Goal: Check status

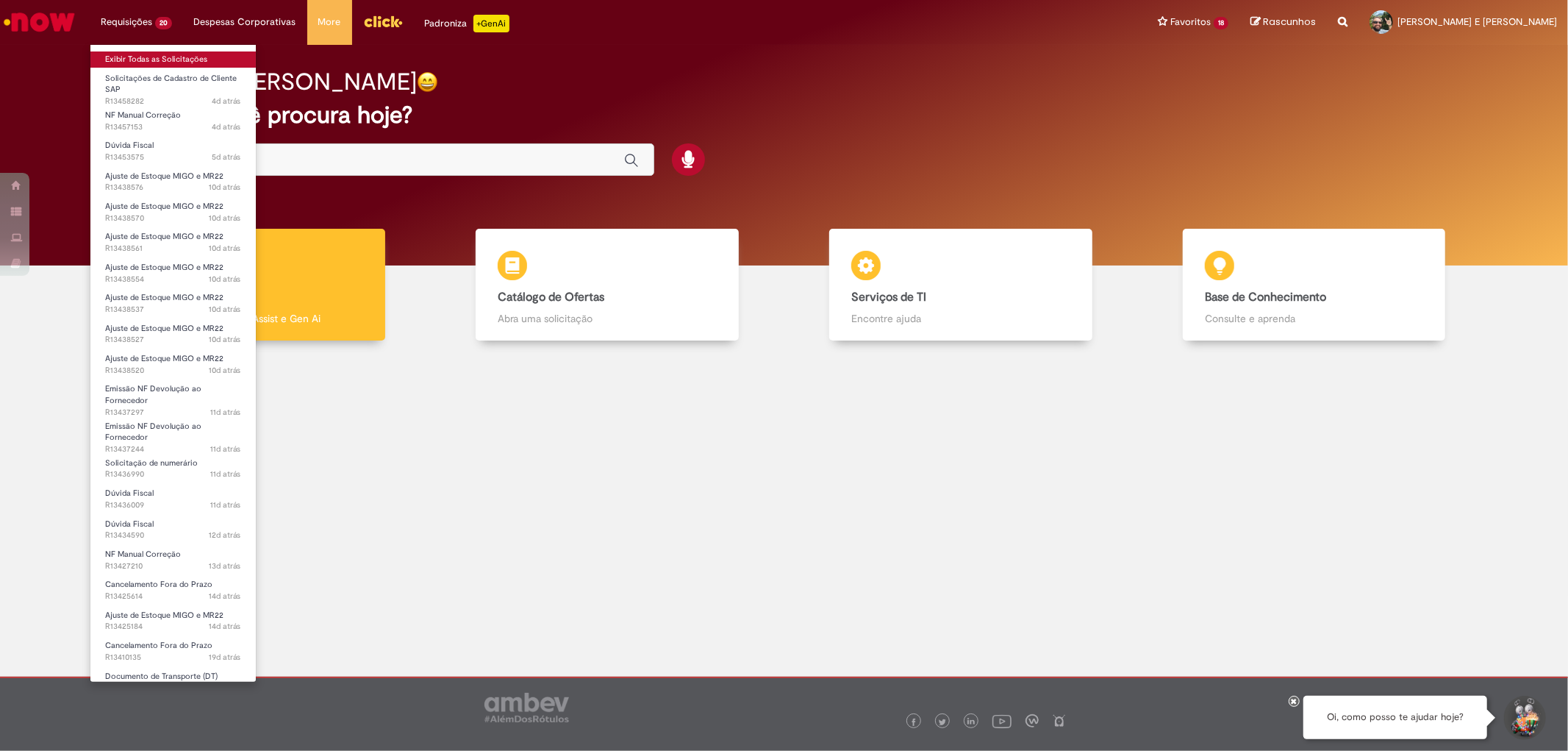
click at [158, 62] on link "Exibir Todas as Solicitações" at bounding box center [173, 59] width 166 height 17
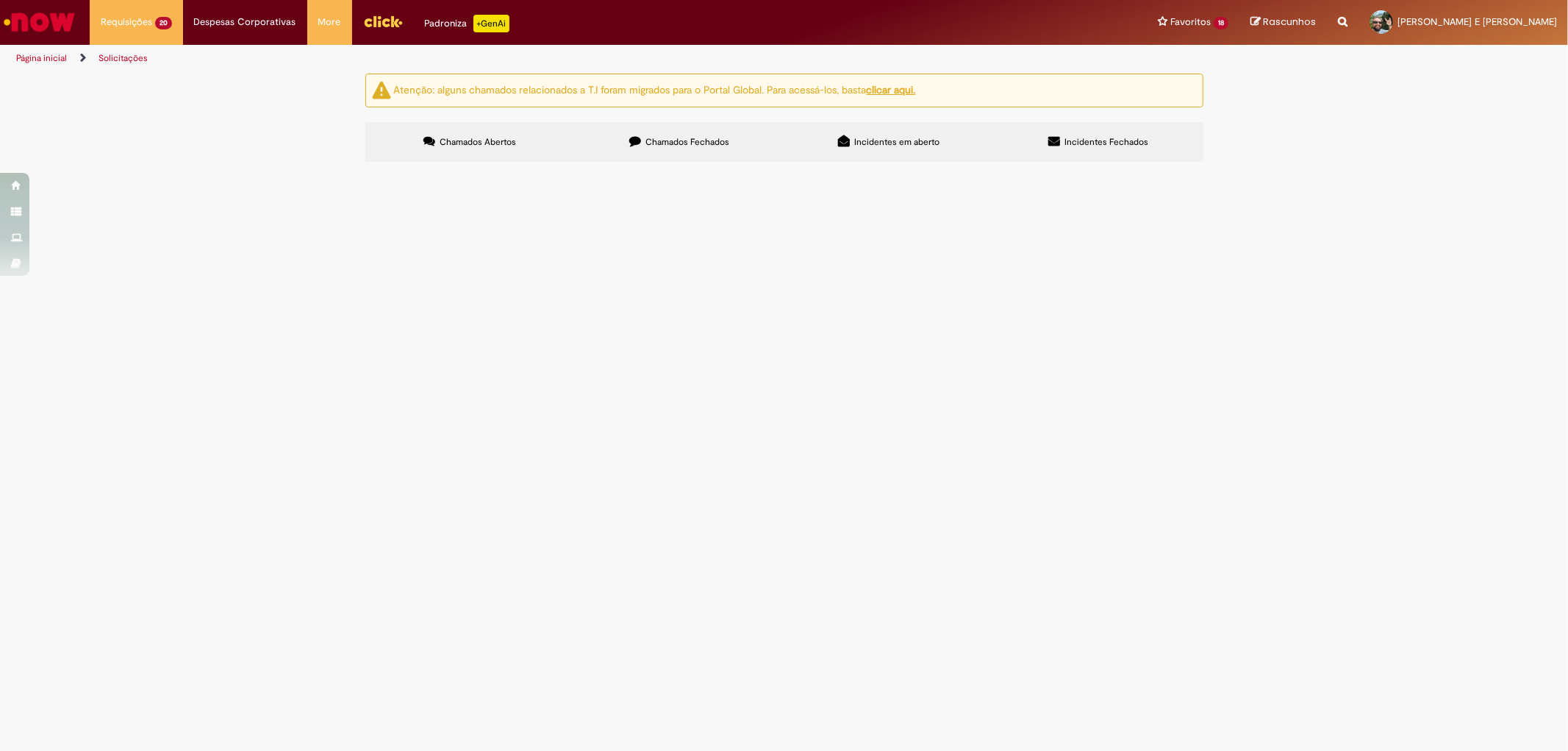
scroll to position [726, 0]
click at [0, 0] on span "Cancelar a NF 958178 emitida indevidamente para cancelar a NF 952658, porem a D…" at bounding box center [0, 0] width 0 height 0
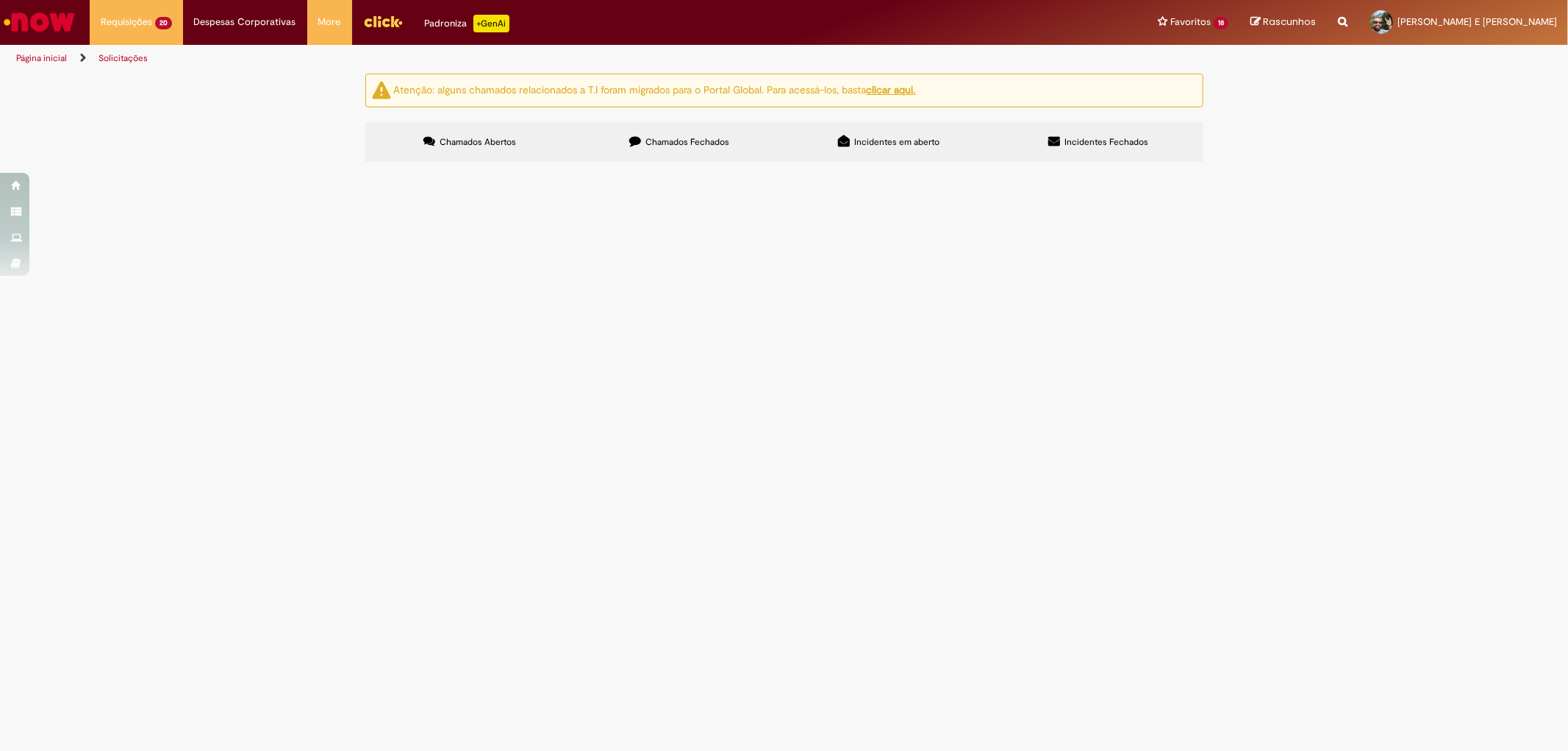
click at [0, 0] on span "Cancelar a NF 958178 emitida indevidamente para cancelar a NF 952658, porem a D…" at bounding box center [0, 0] width 0 height 0
click at [0, 0] on td at bounding box center [0, 0] width 0 height 0
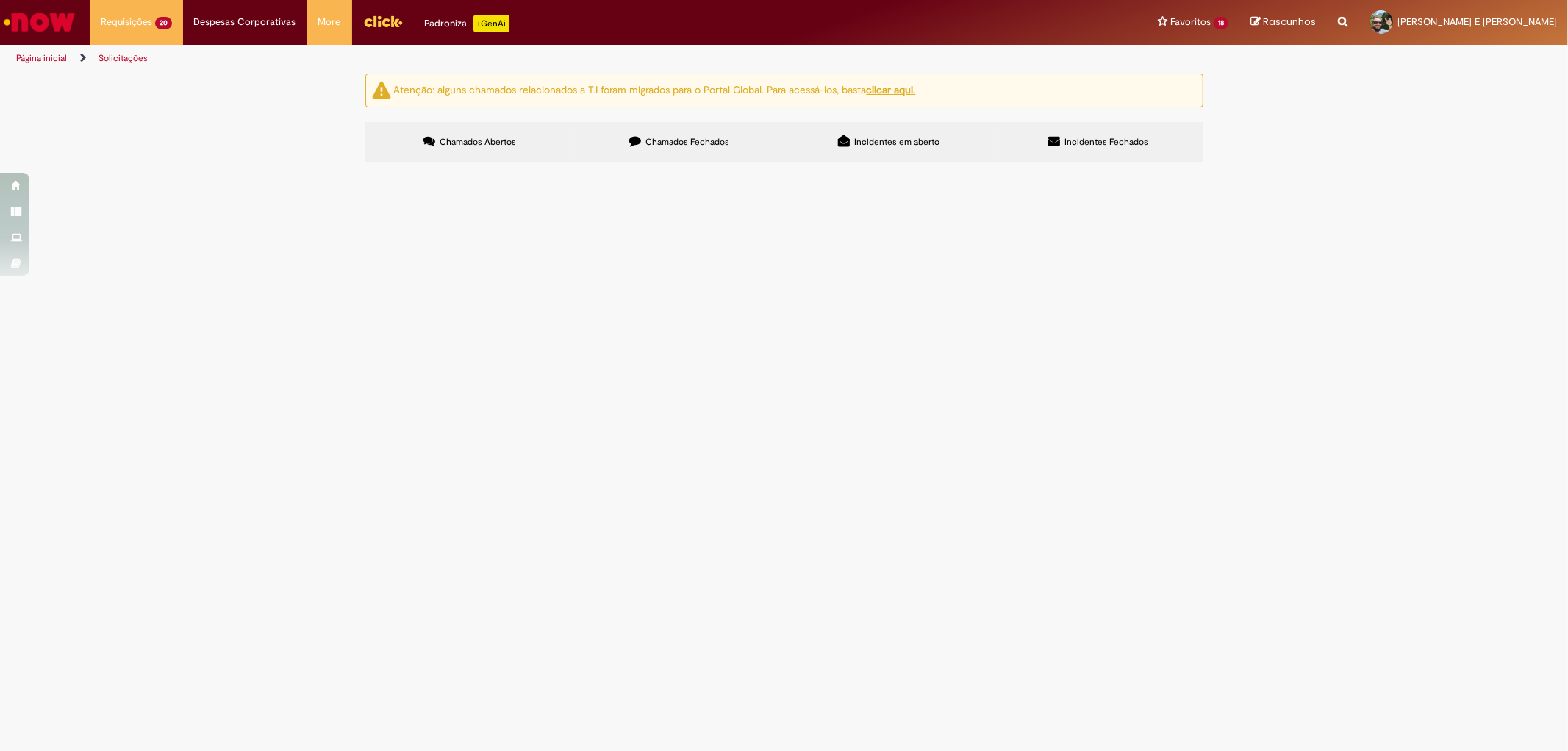
click at [0, 0] on td at bounding box center [0, 0] width 0 height 0
click at [0, 0] on span "Cancelar a NF 958178 emitida indevidamente para cancelar a NF 952658, porem a D…" at bounding box center [0, 0] width 0 height 0
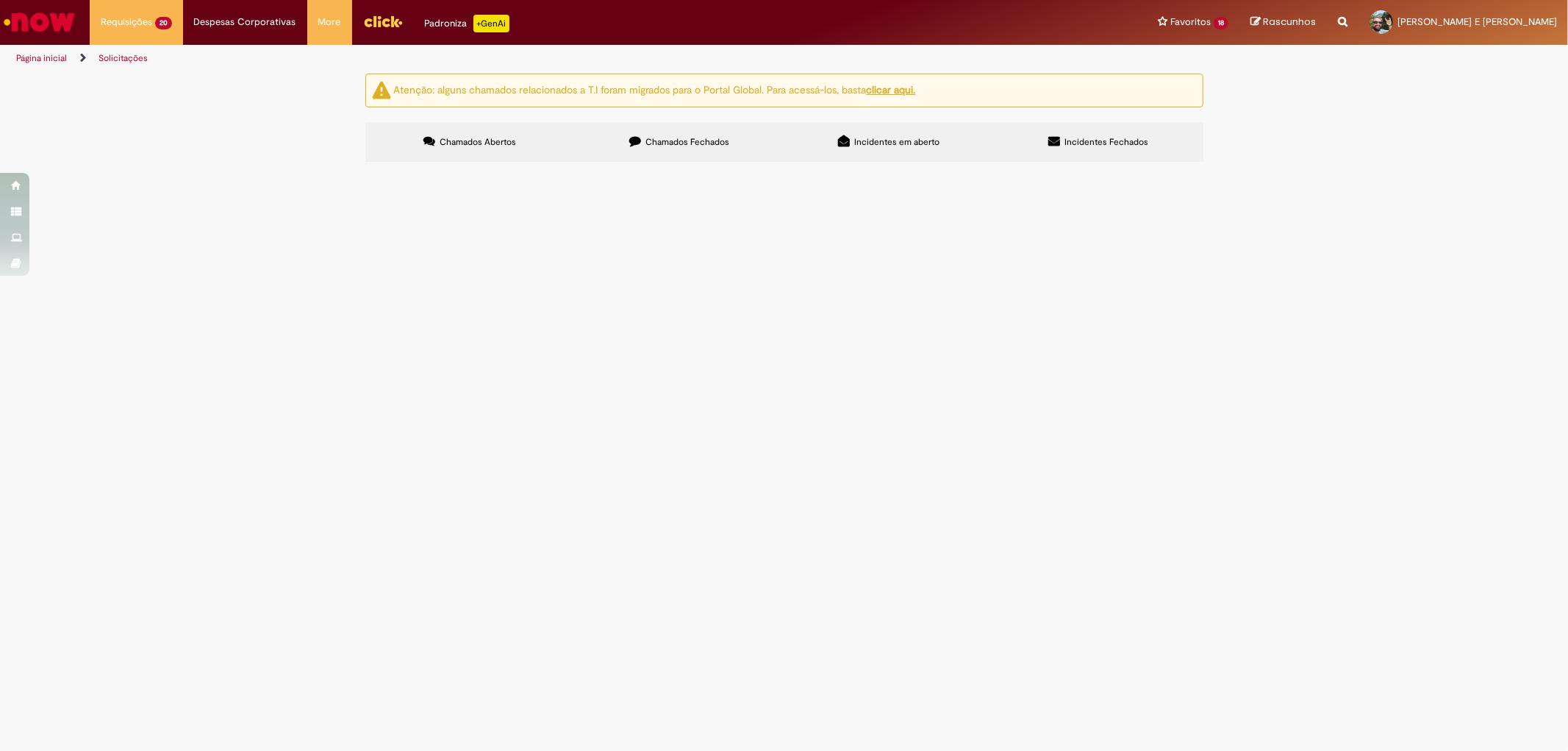
click at [0, 0] on span "Cancelar a NF 958178 emitida indevidamente para cancelar a NF 952658, porem a D…" at bounding box center [0, 0] width 0 height 0
click at [0, 0] on span "R13410135" at bounding box center [0, 0] width 0 height 0
click at [0, 0] on td at bounding box center [0, 0] width 0 height 0
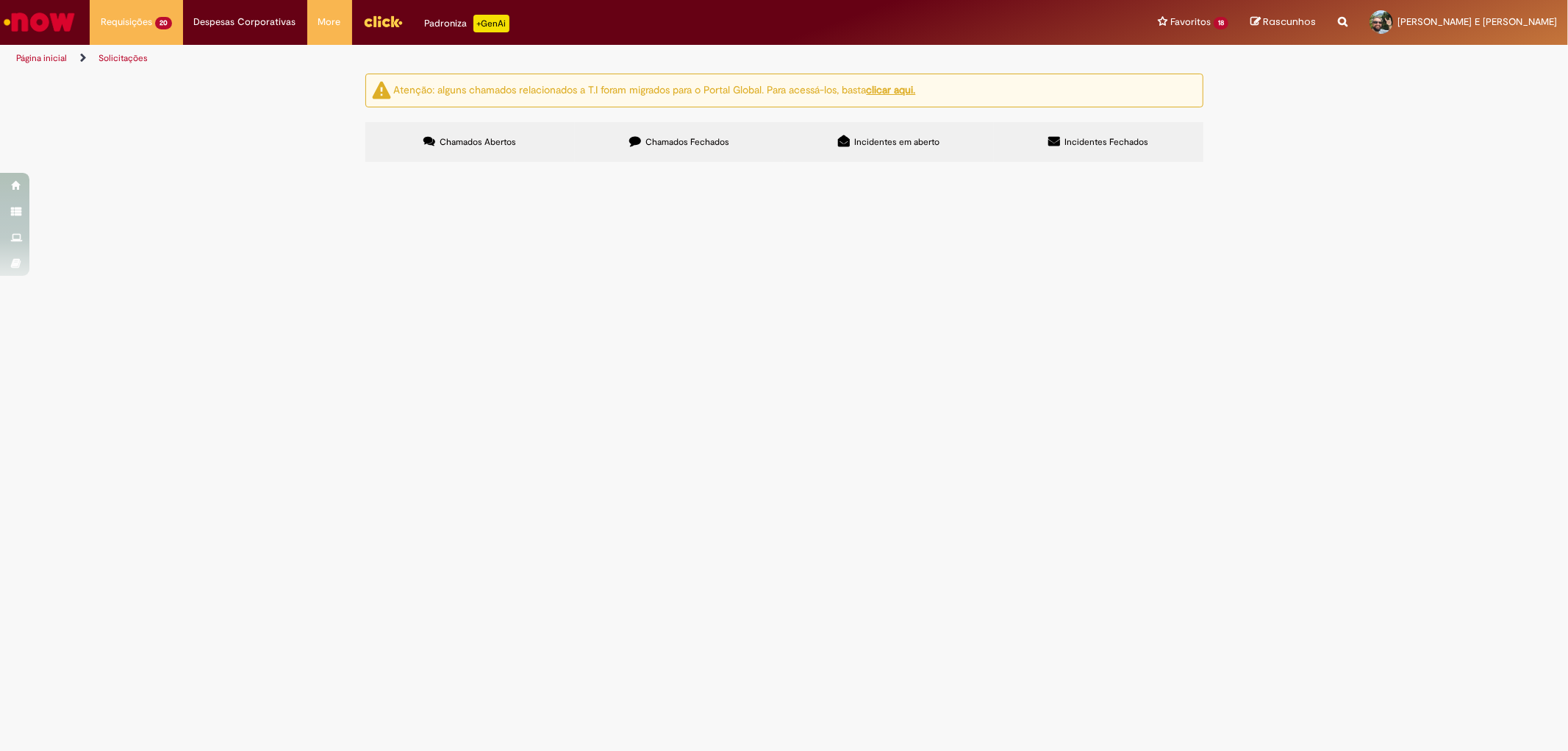
click at [0, 0] on span "Cancelar a NF 958178 emitida indevidamente para cancelar a NF 952658, porem a D…" at bounding box center [0, 0] width 0 height 0
click at [0, 0] on td at bounding box center [0, 0] width 0 height 0
drag, startPoint x: 1108, startPoint y: 608, endPoint x: 1131, endPoint y: 613, distance: 23.5
click at [0, 0] on td "Pendente Usuário" at bounding box center [0, 0] width 0 height 0
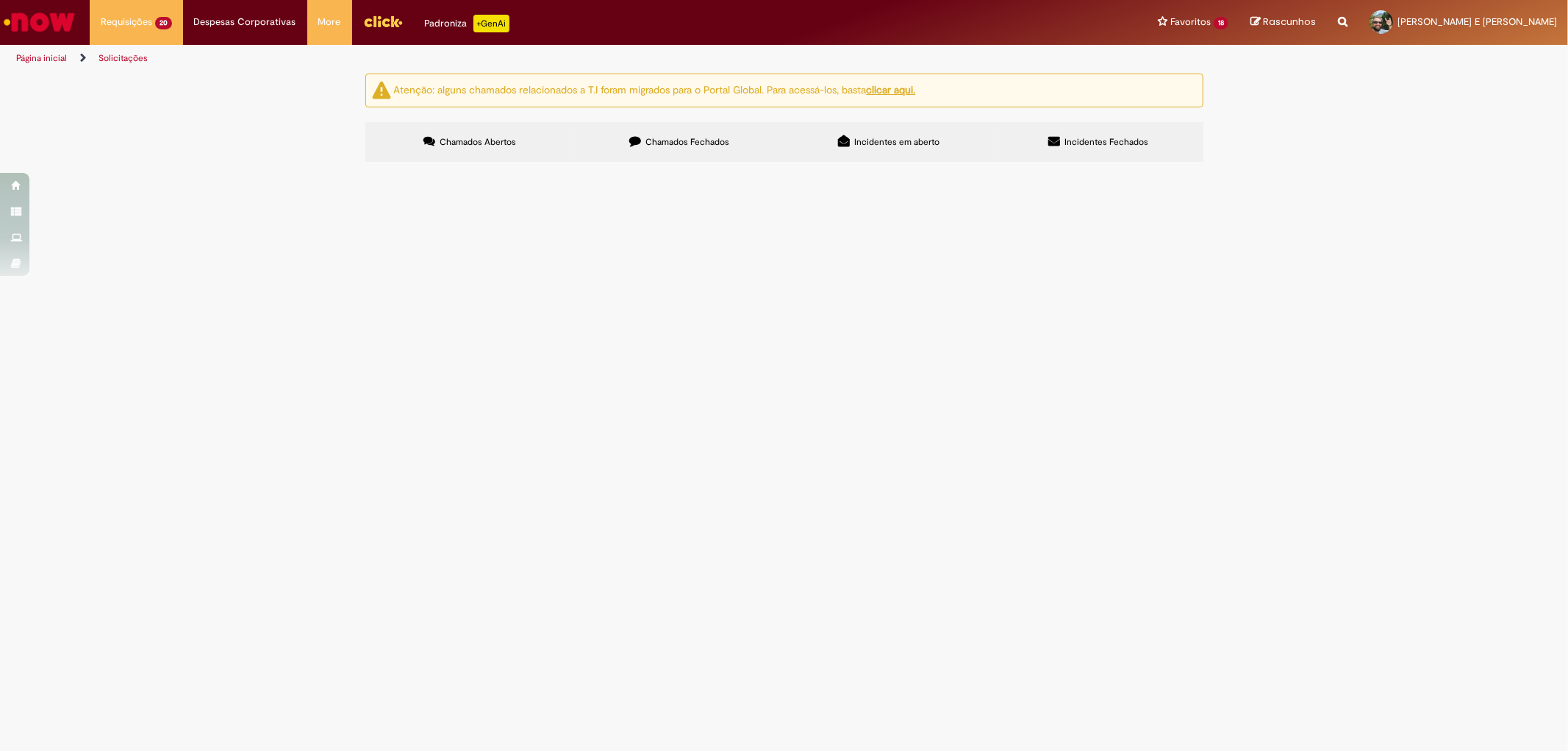
click at [0, 0] on span "Pendente Usuário" at bounding box center [0, 0] width 0 height 0
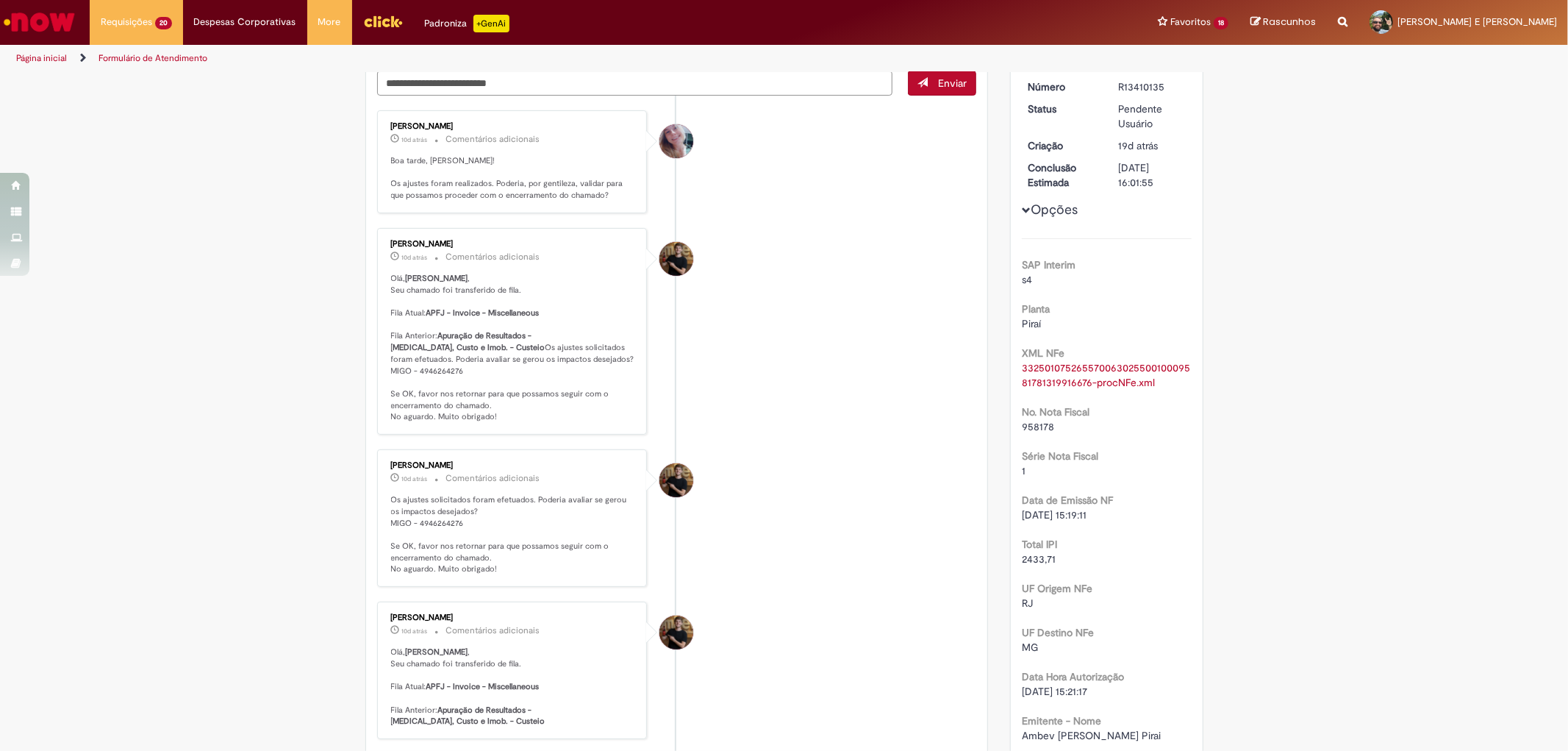
scroll to position [82, 0]
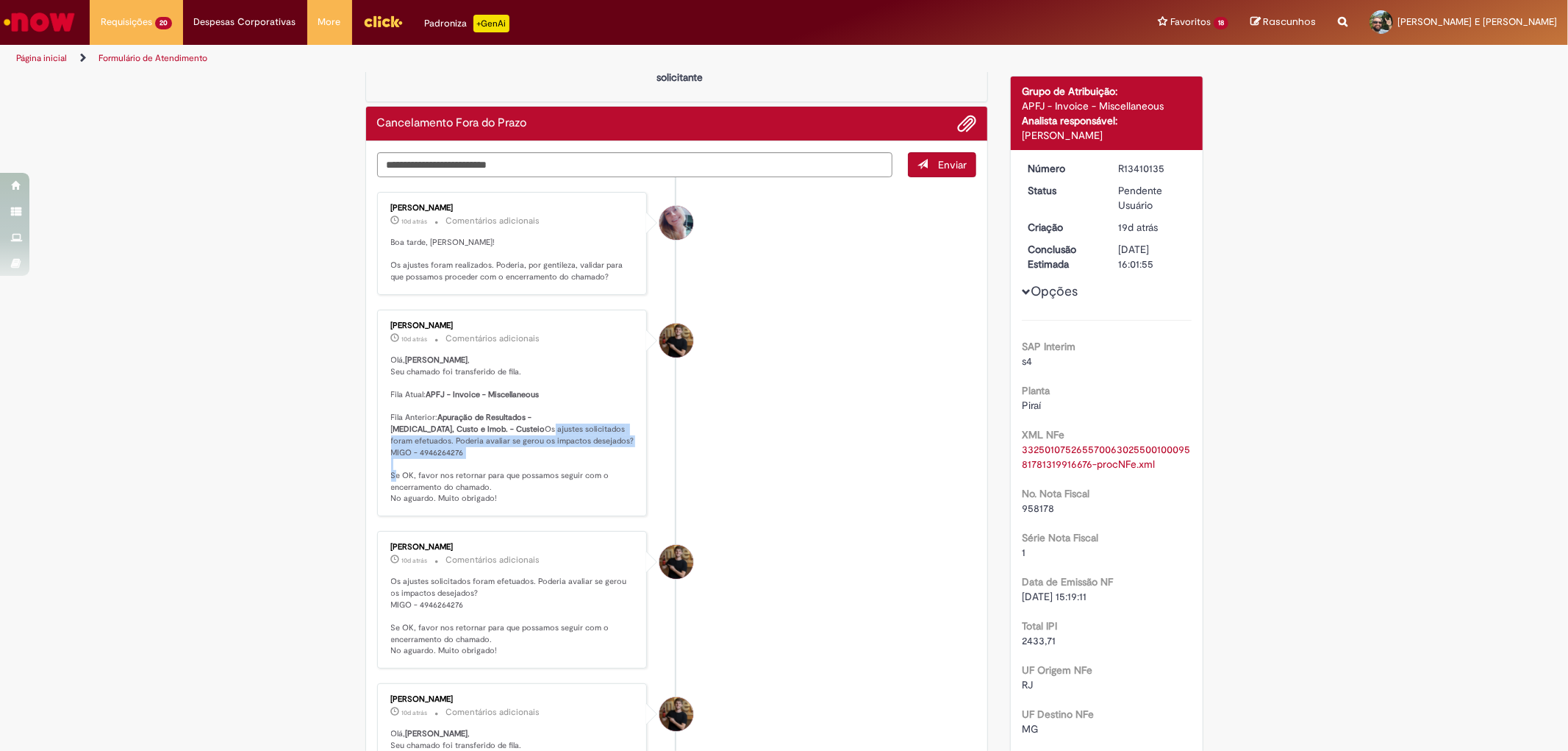
drag, startPoint x: 386, startPoint y: 452, endPoint x: 510, endPoint y: 474, distance: 125.9
click at [485, 482] on p "Olá, Alexandre , Seu chamado foi transferido de fila. Fila Atual: APFJ - Invoic…" at bounding box center [513, 430] width 245 height 150
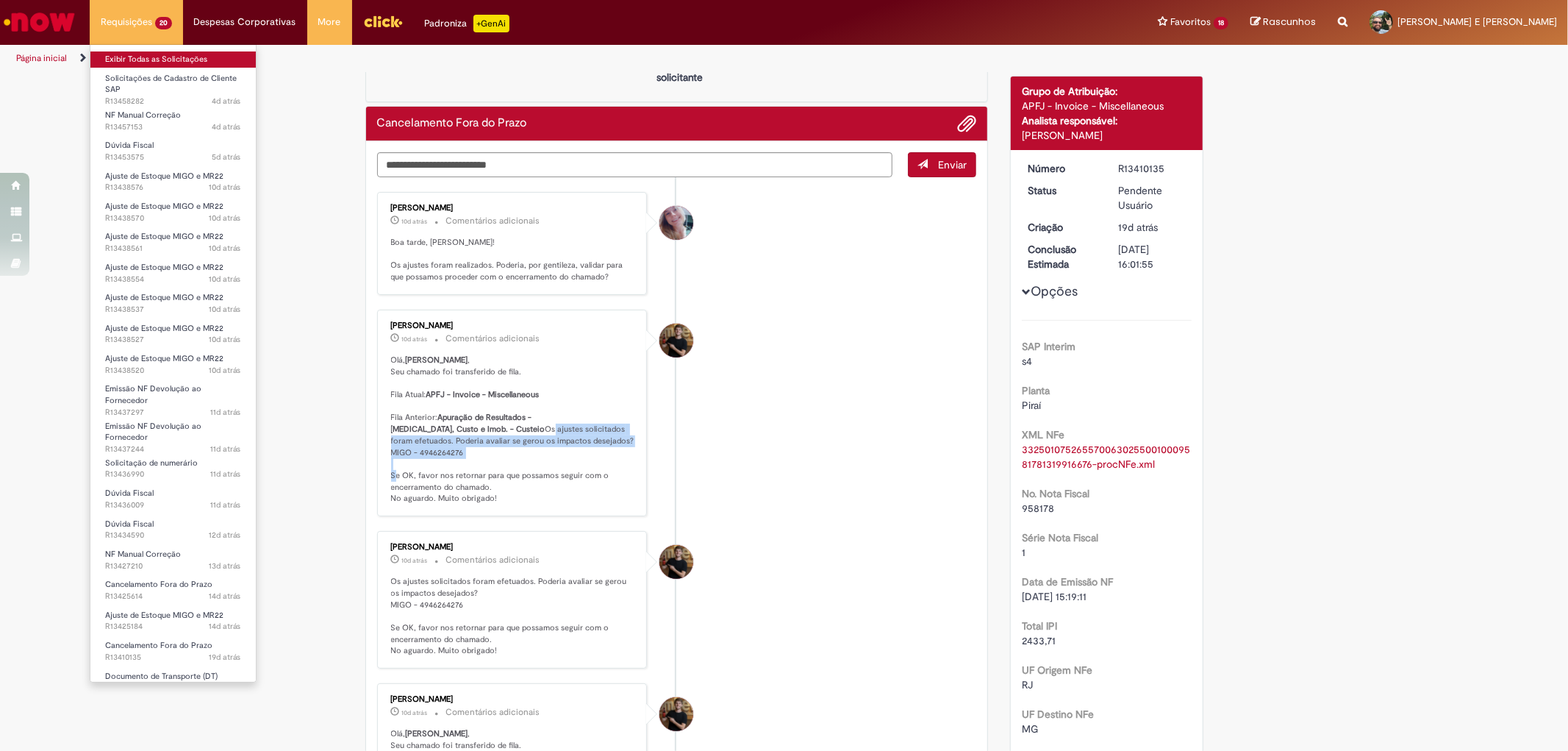
click at [145, 59] on link "Exibir Todas as Solicitações" at bounding box center [173, 59] width 166 height 17
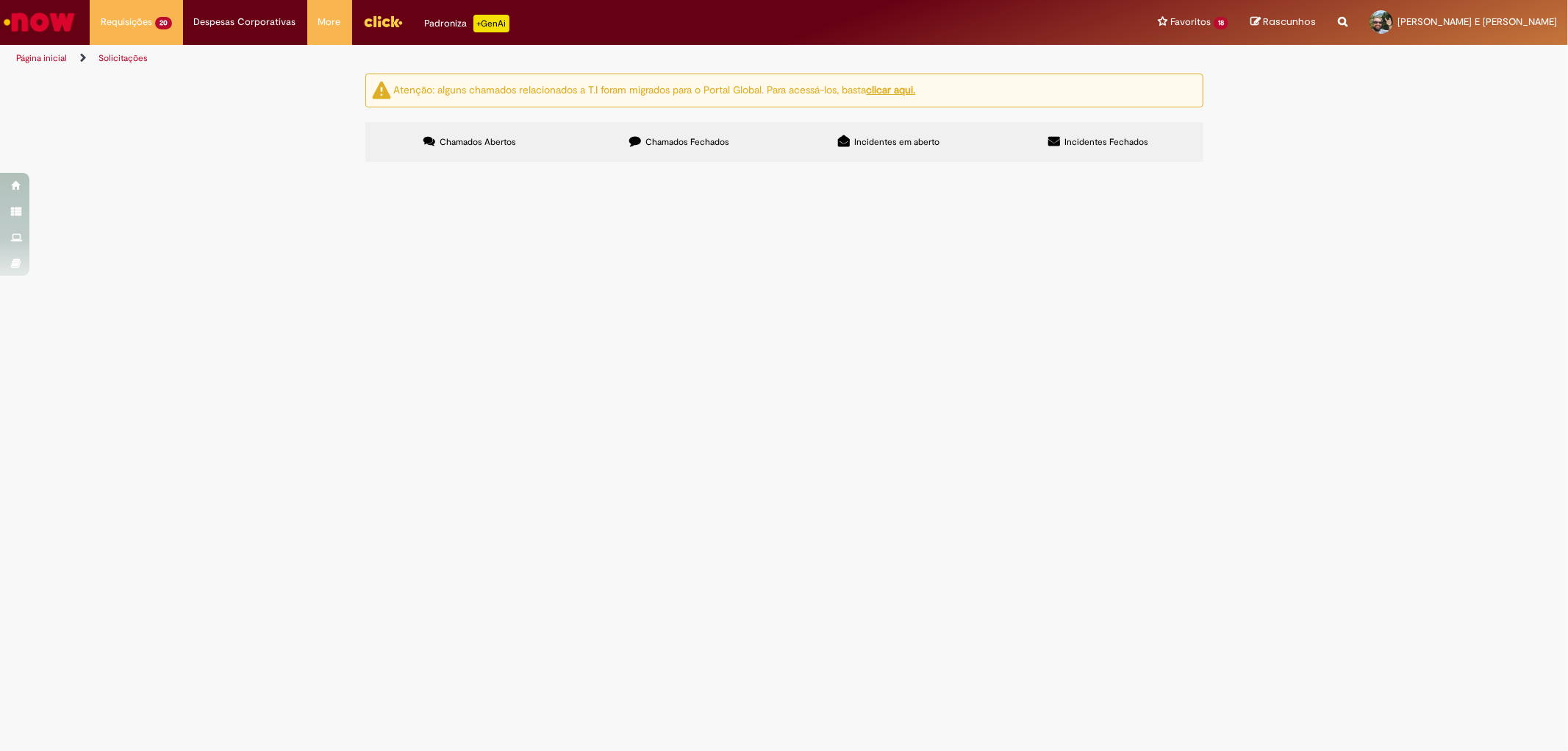
scroll to position [571, 0]
click at [0, 0] on span "Boa tarde! fiz o cancelamento por entrada das NFs atreladas a Delivery 30365507…" at bounding box center [0, 0] width 0 height 0
